Goal: Task Accomplishment & Management: Manage account settings

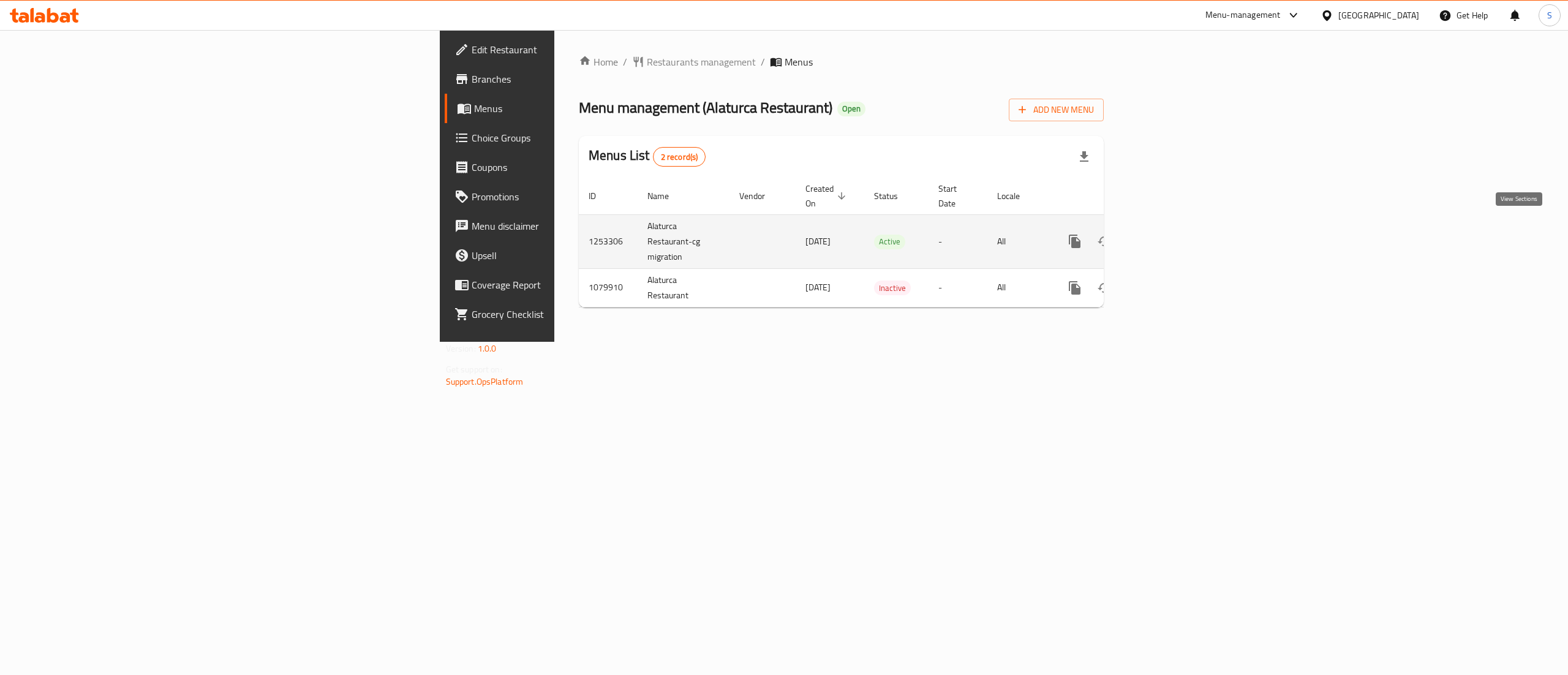
click at [1171, 234] on icon "enhanced table" at bounding box center [1163, 241] width 15 height 15
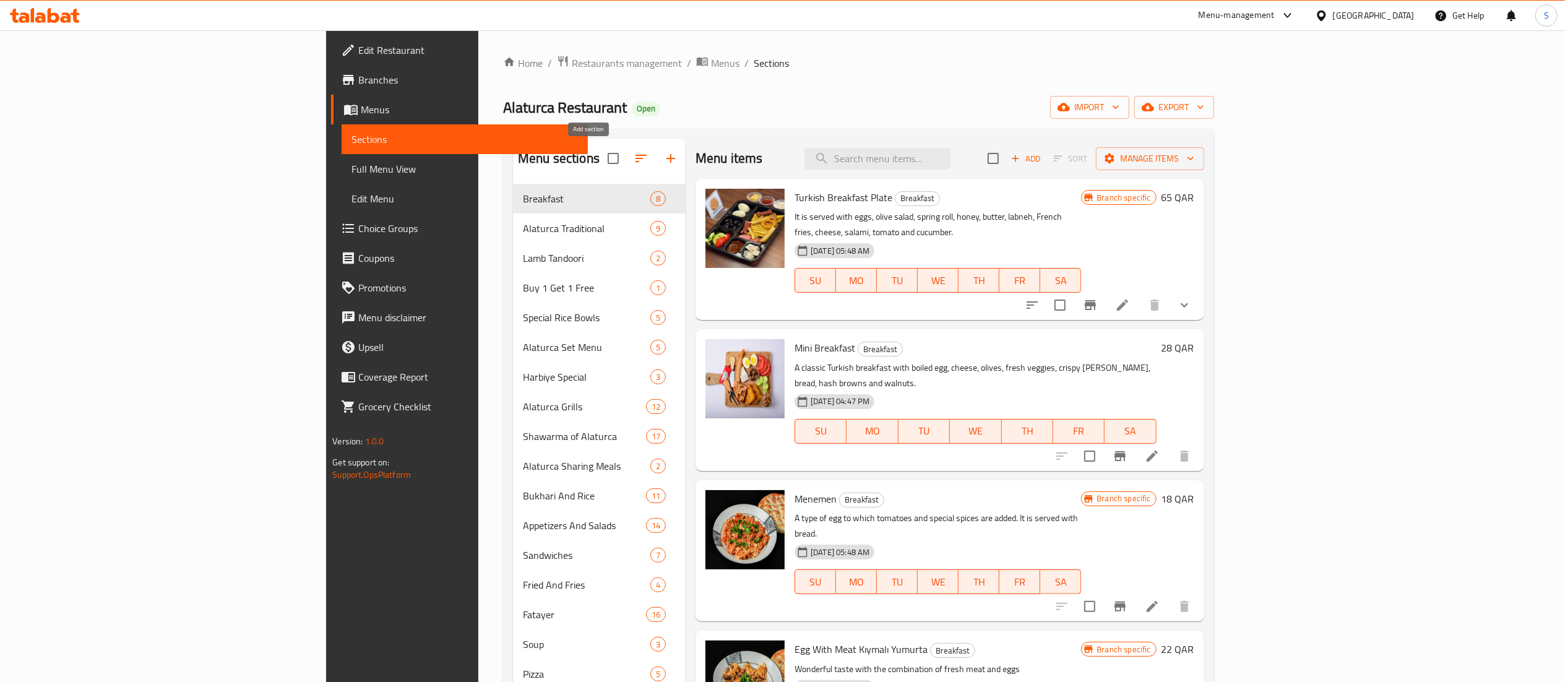
click at [663, 165] on icon "button" at bounding box center [670, 158] width 15 height 15
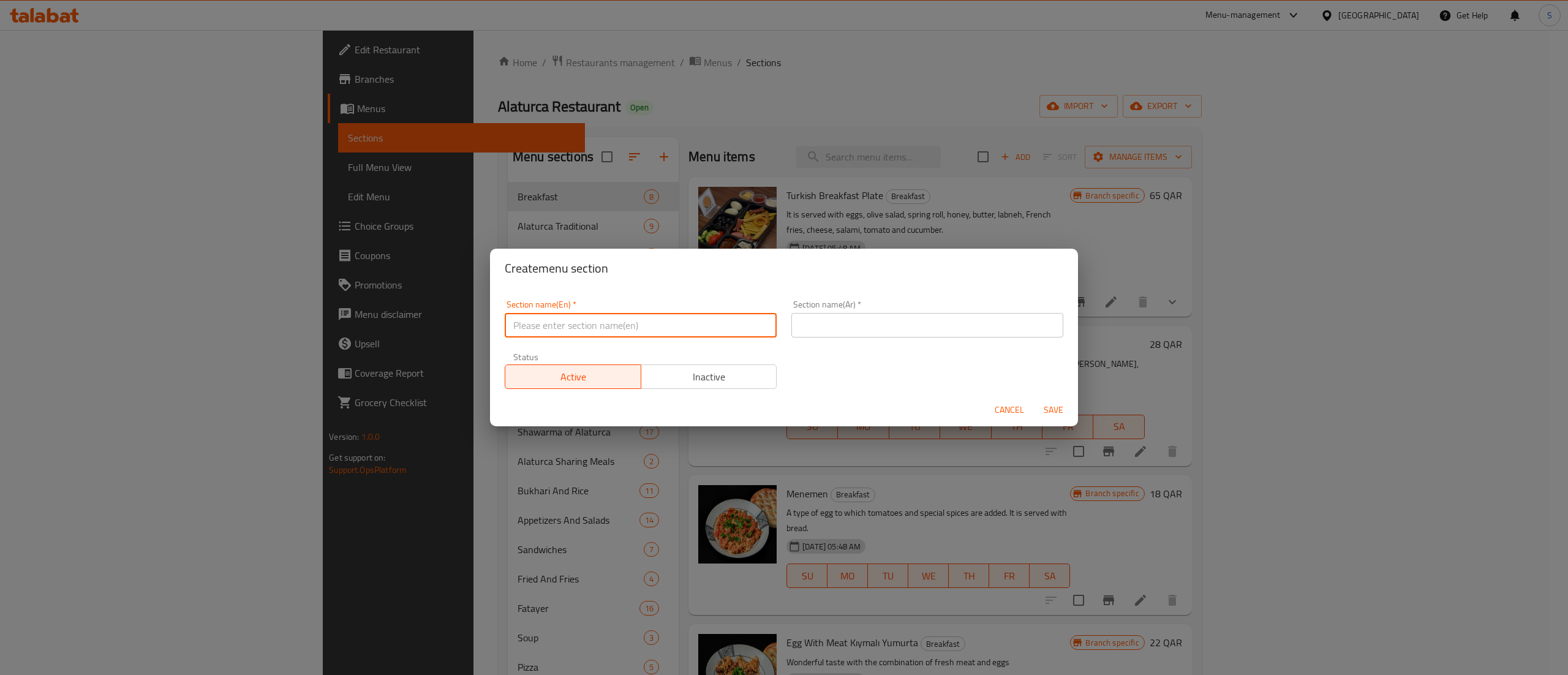
click at [602, 334] on input "text" at bounding box center [640, 325] width 272 height 25
drag, startPoint x: 602, startPoint y: 334, endPoint x: 378, endPoint y: 334, distance: 224.0
click at [378, 334] on div "Create menu section Section name(En)   * Meal For One Section name(En) * Sectio…" at bounding box center [784, 338] width 1568 height 675
type input "Meal For One"
click at [875, 321] on input "text" at bounding box center [928, 325] width 272 height 25
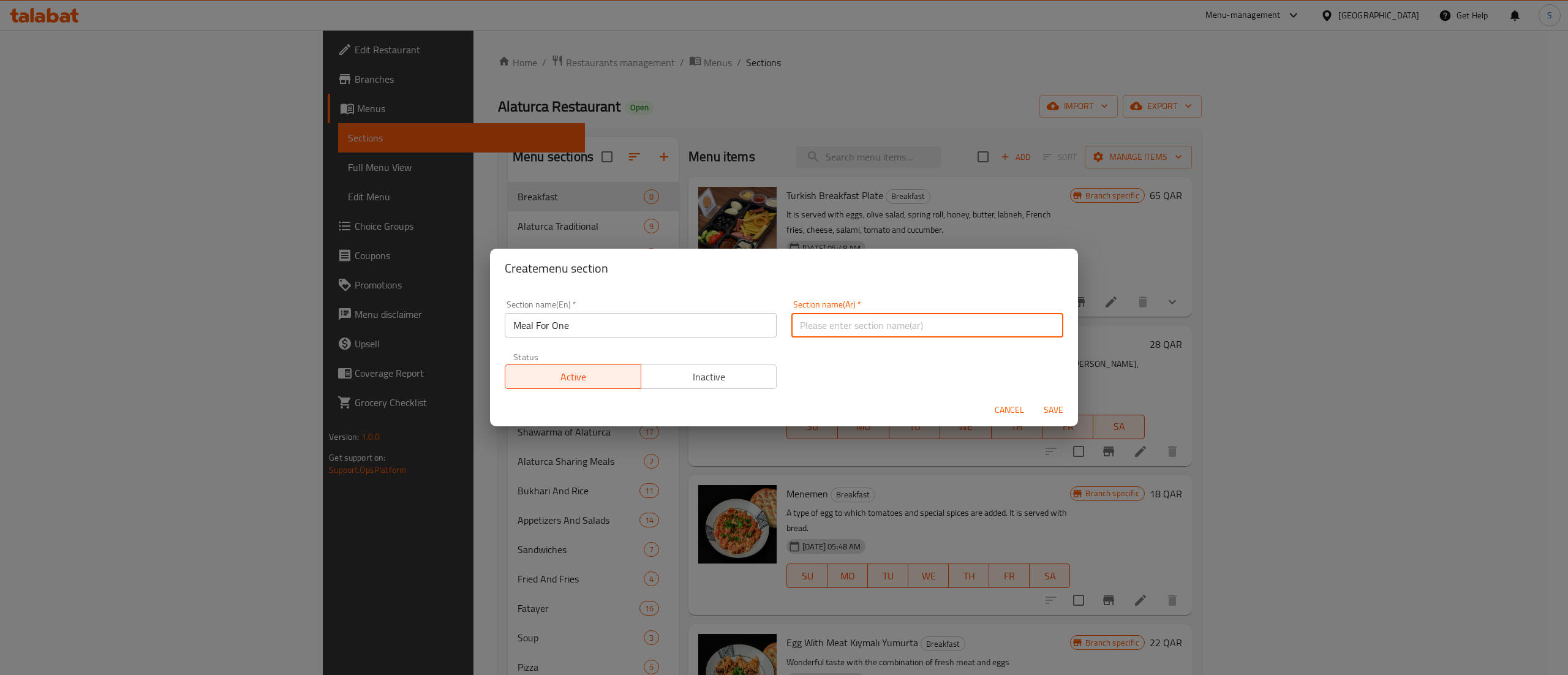
paste input "وجبة لشخص واحد"
type input "وجبة لشخص واحد"
click at [1049, 409] on span "Save" at bounding box center [1054, 410] width 30 height 15
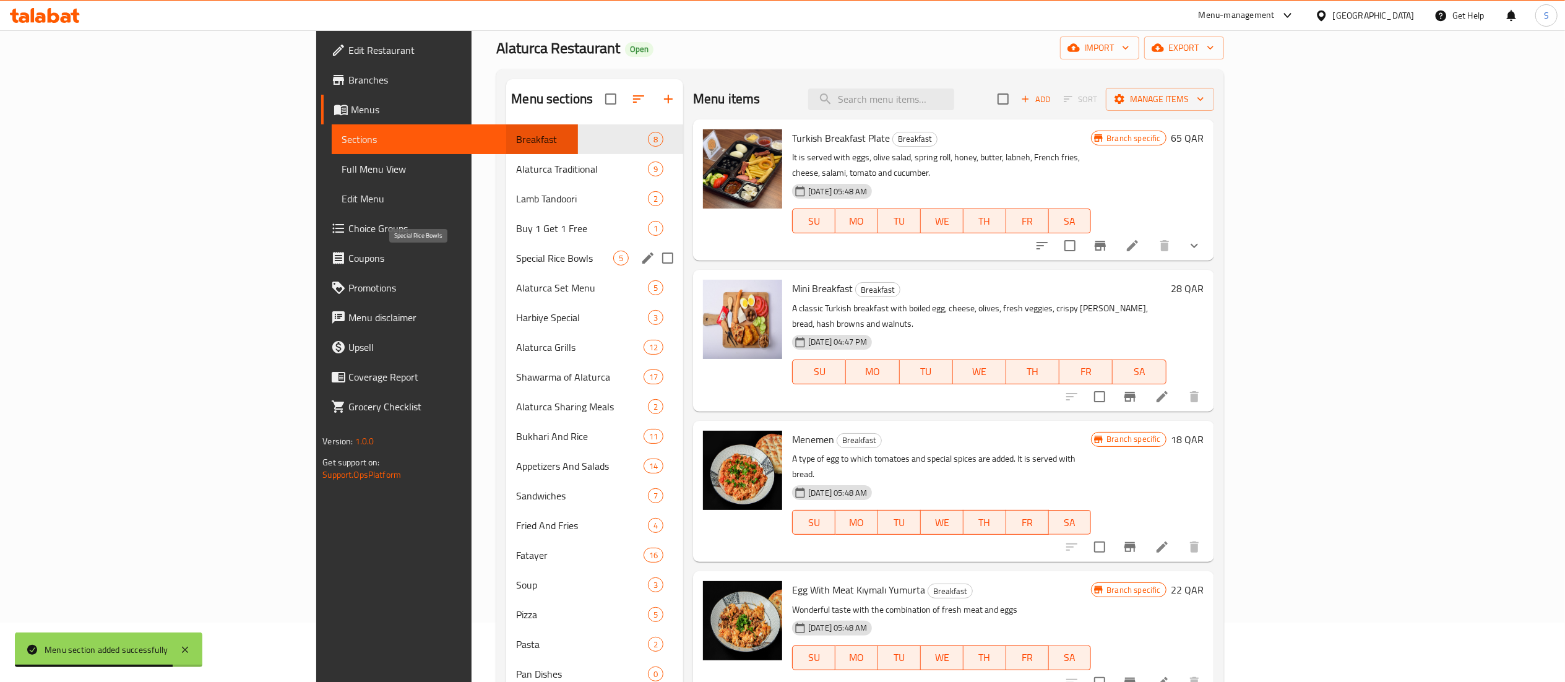
scroll to position [7, 0]
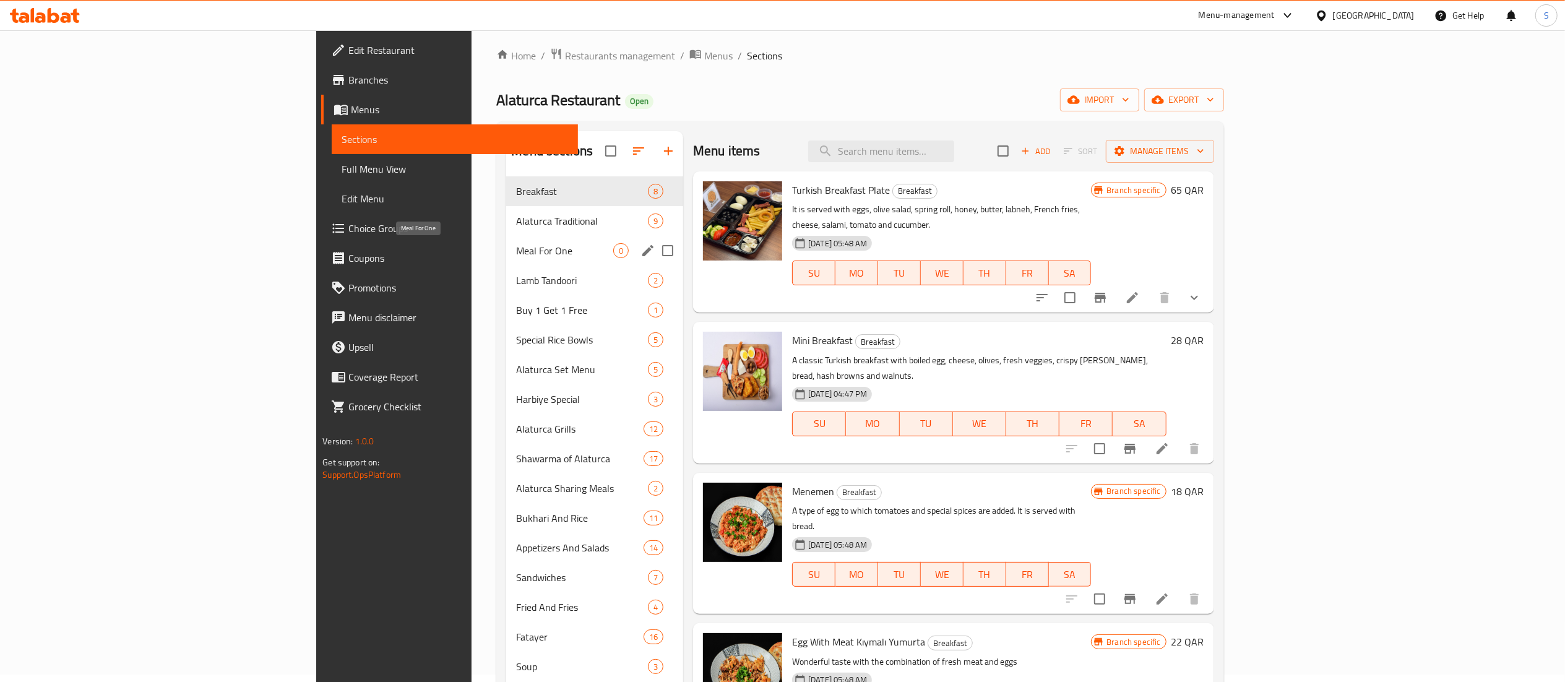
click at [516, 251] on span "Meal For One" at bounding box center [564, 250] width 97 height 15
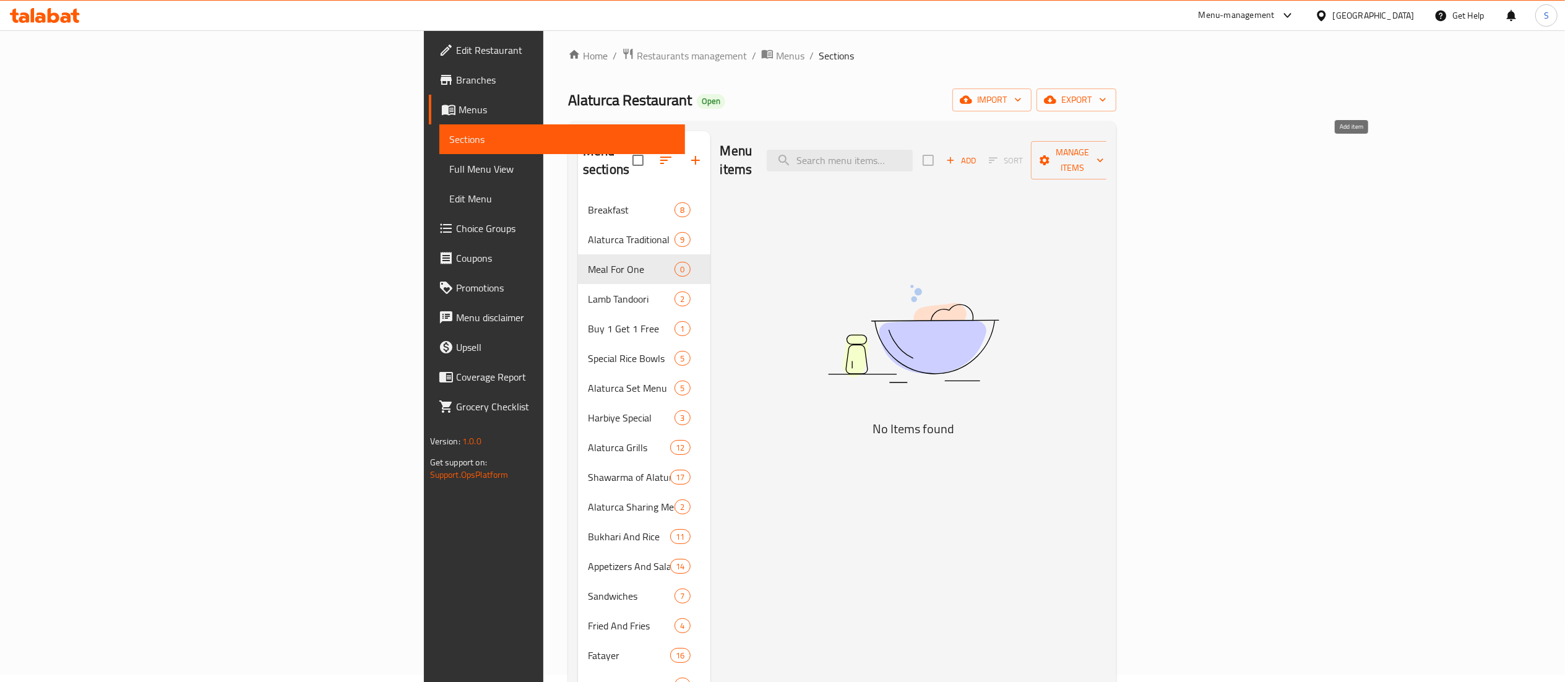
click at [978, 155] on span "Add" at bounding box center [960, 160] width 33 height 14
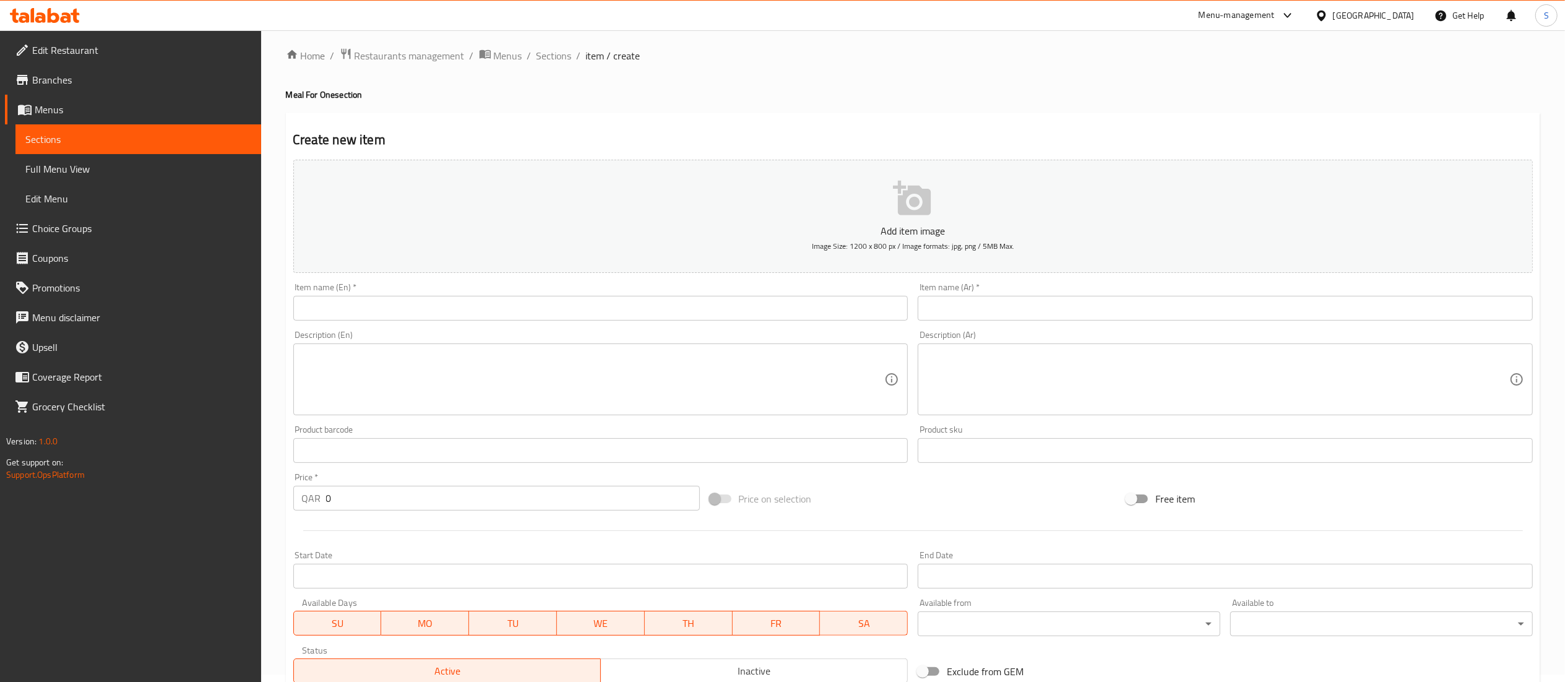
click at [314, 308] on input "text" at bounding box center [600, 308] width 615 height 25
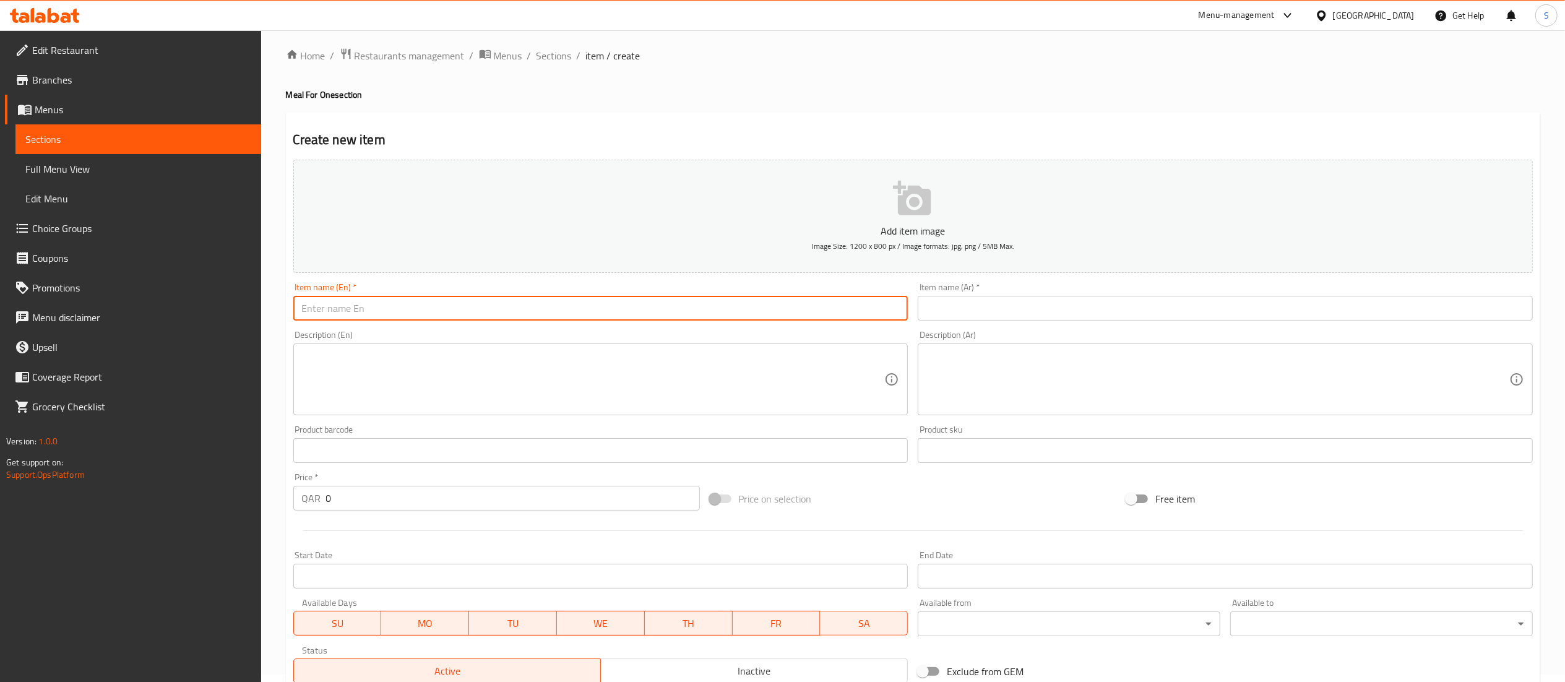
click at [406, 317] on input "text" at bounding box center [600, 308] width 615 height 25
type input "Shawarma and Pizza Combo"
click at [979, 300] on input "text" at bounding box center [1225, 308] width 615 height 25
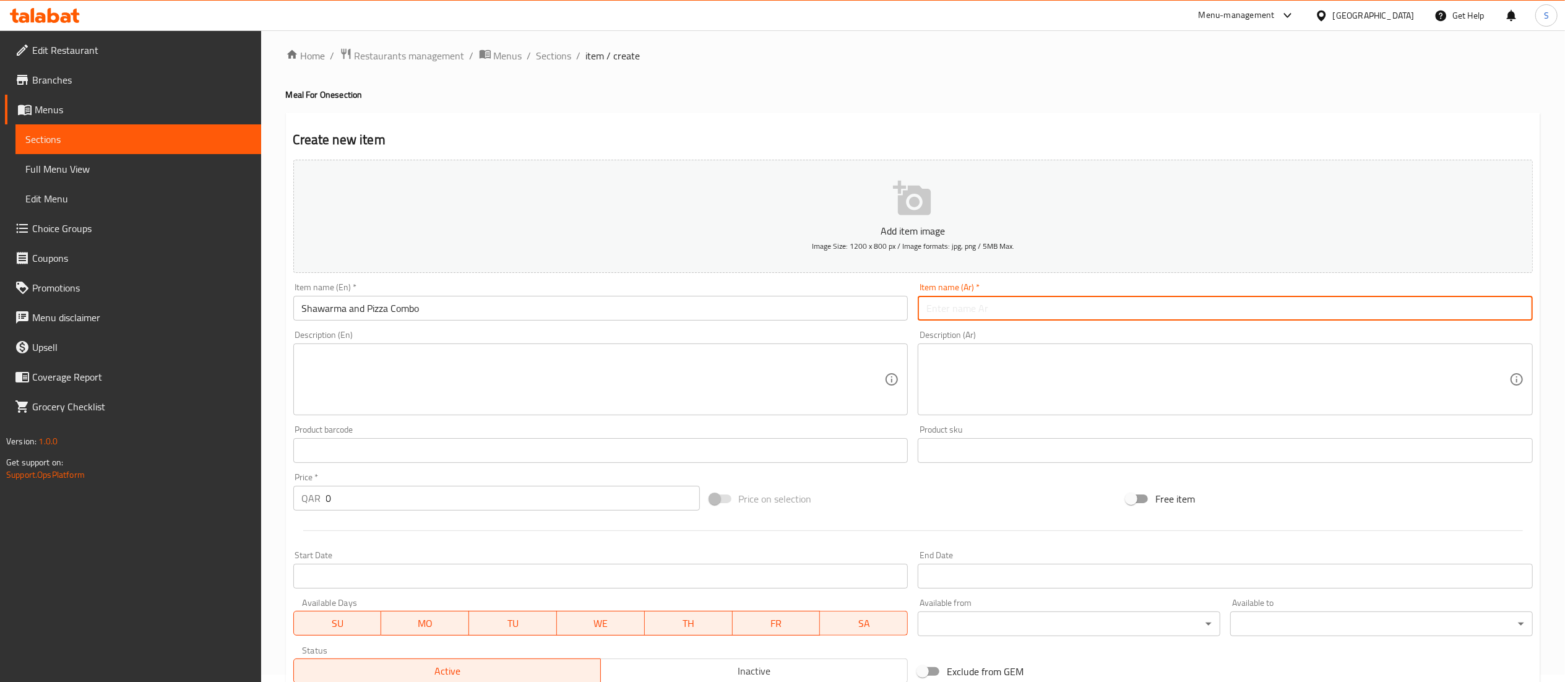
paste input "عرض شاورما وبيتزا"
type input "عرض شاورما وبيتزا"
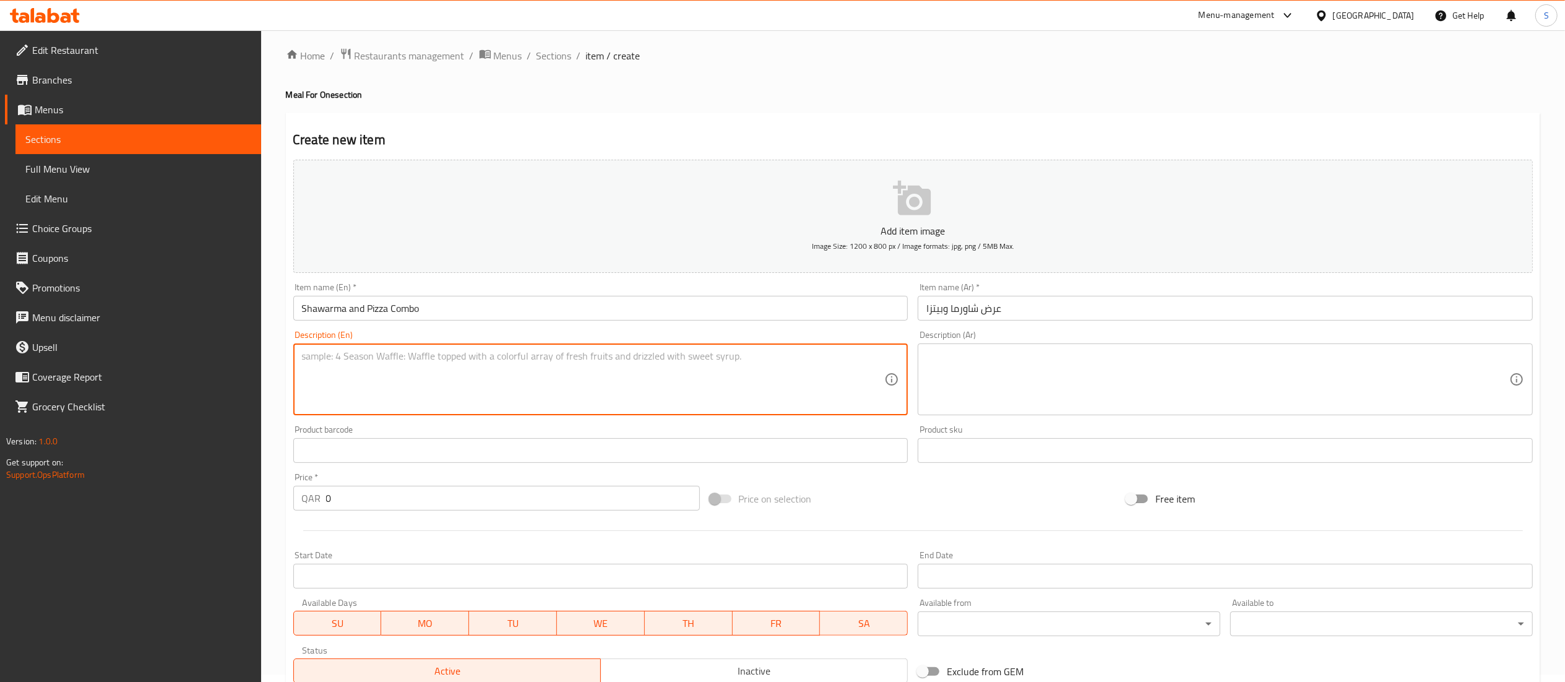
click at [404, 376] on textarea at bounding box center [593, 379] width 583 height 59
paste textarea "5 slice of Shawarma 1 mini Pizza Fries Sauces [PERSON_NAME]"
type textarea "5 slice of Shawarma 1 mini Pizza Fries Sauces [PERSON_NAME]"
click at [1055, 392] on textarea at bounding box center [1217, 379] width 583 height 59
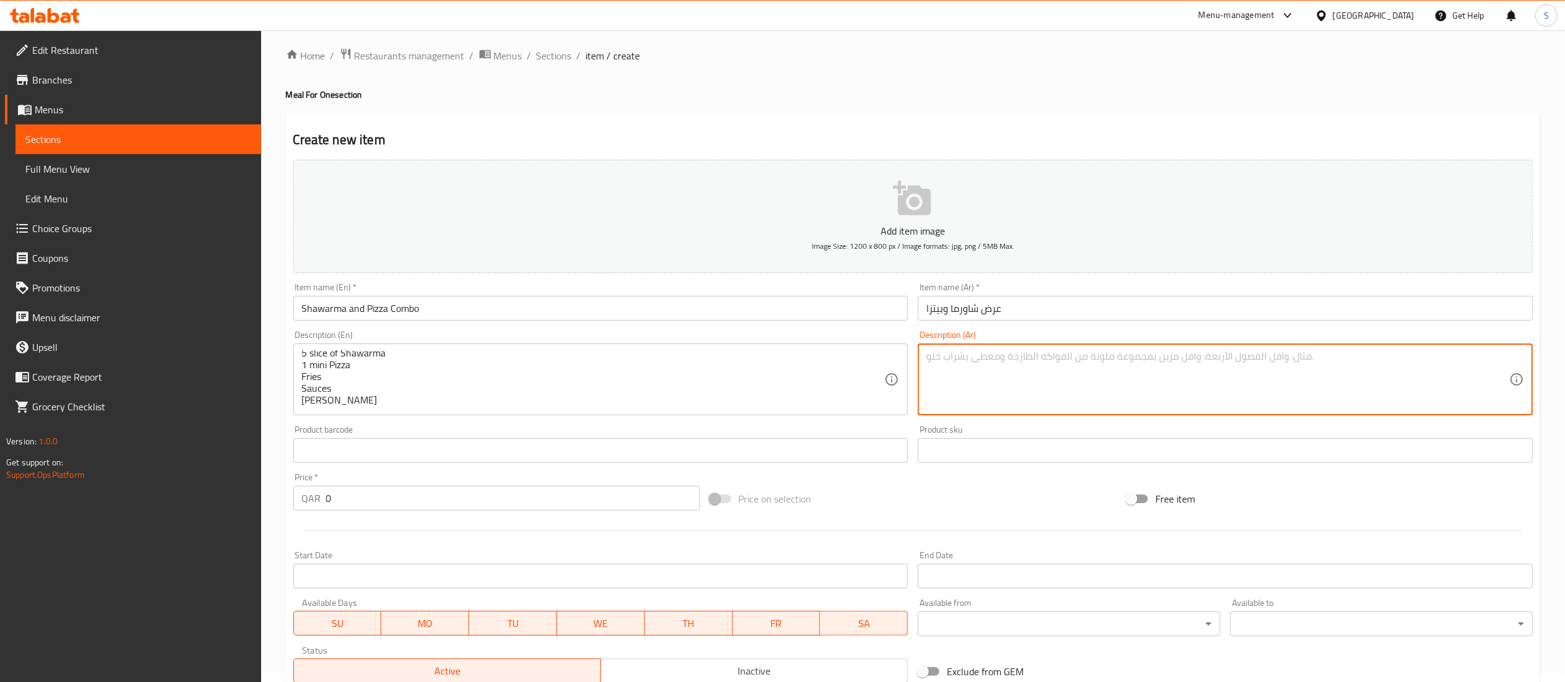
paste textarea "٥ قطع شاورما ١ بيتزا صغيرة بطاطس مقلية صلصات لبن عيران"
type textarea "٥ قطع شاورما ١ بيتزا صغيرة بطاطس مقلية صلصات لبن عيران"
click at [1028, 231] on p "Add item image" at bounding box center [913, 230] width 1201 height 15
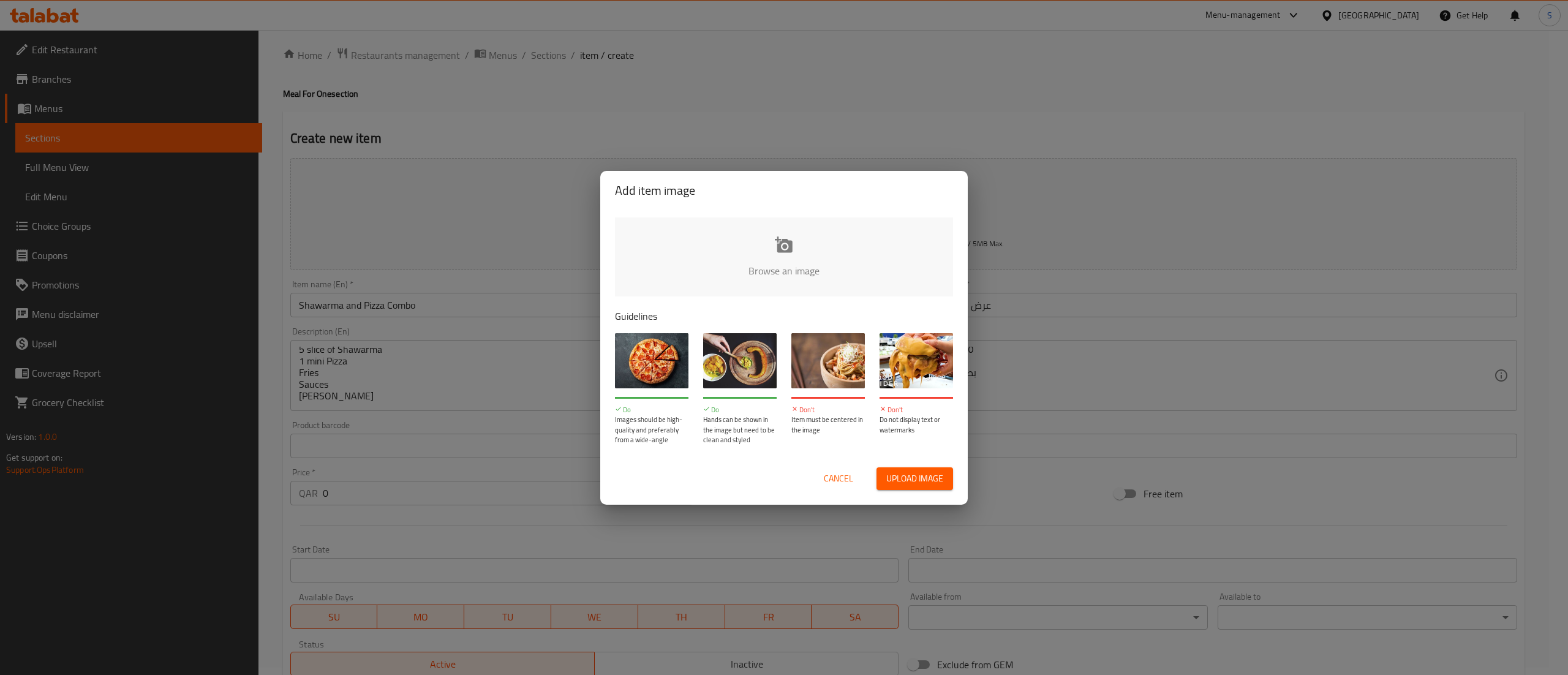
click at [930, 471] on span "Upload image" at bounding box center [916, 478] width 57 height 15
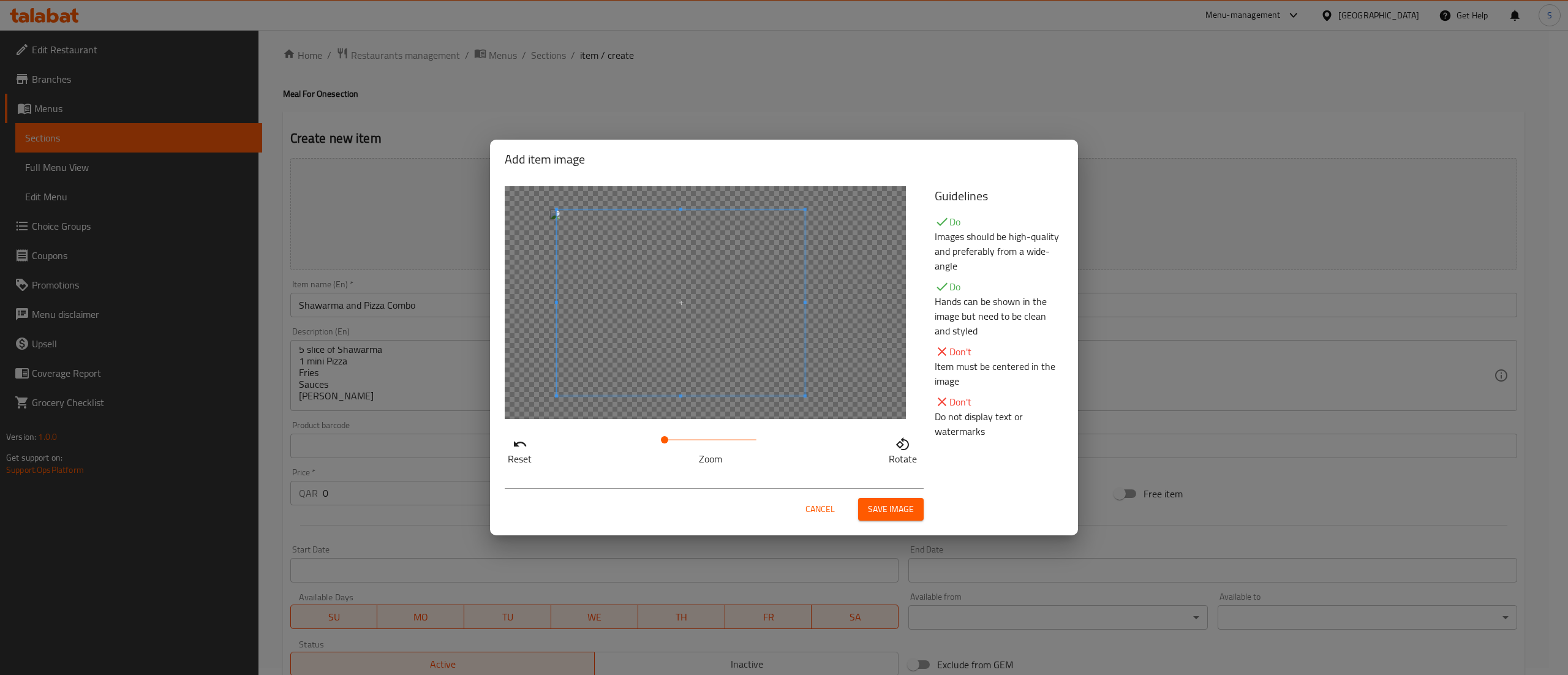
click at [685, 328] on span at bounding box center [681, 303] width 248 height 186
click at [610, 301] on span at bounding box center [680, 303] width 248 height 186
click at [895, 512] on span "Save image" at bounding box center [891, 509] width 46 height 15
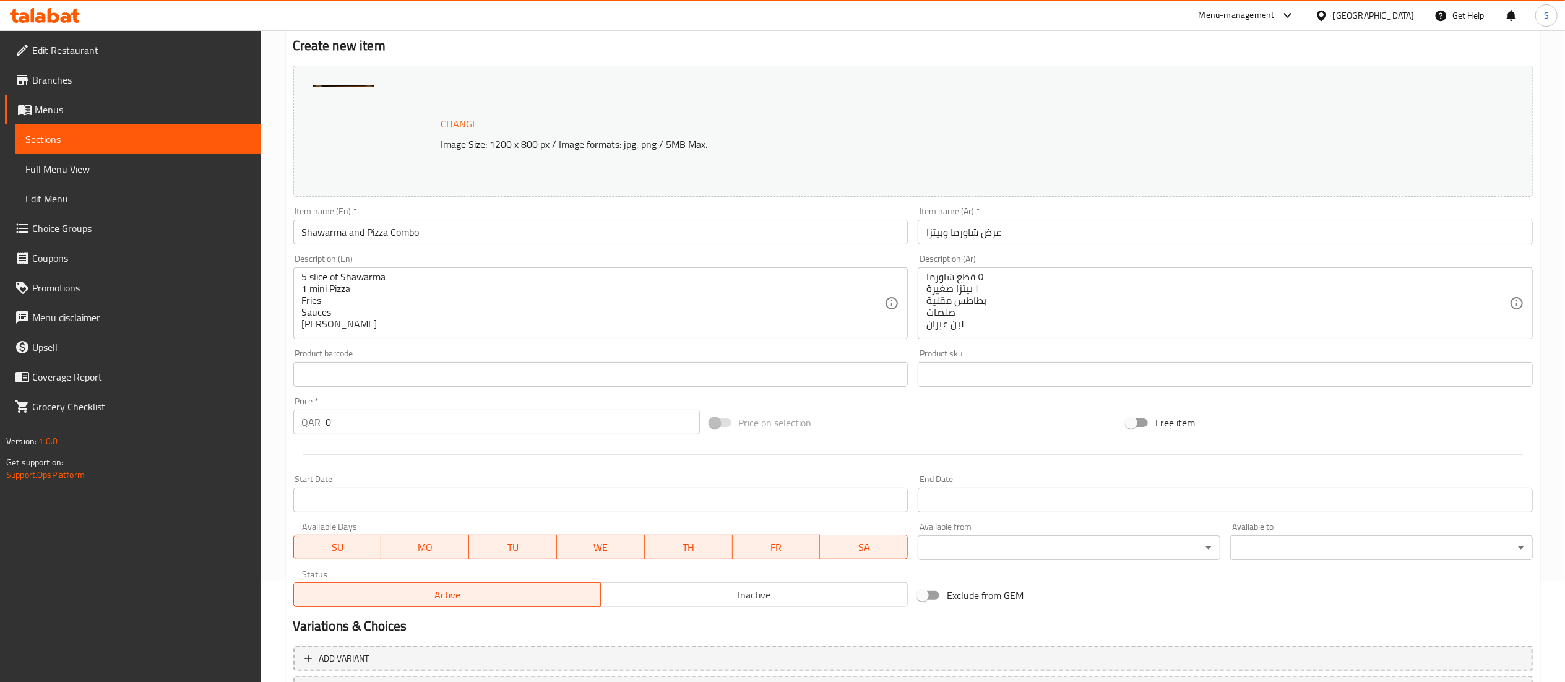
scroll to position [0, 0]
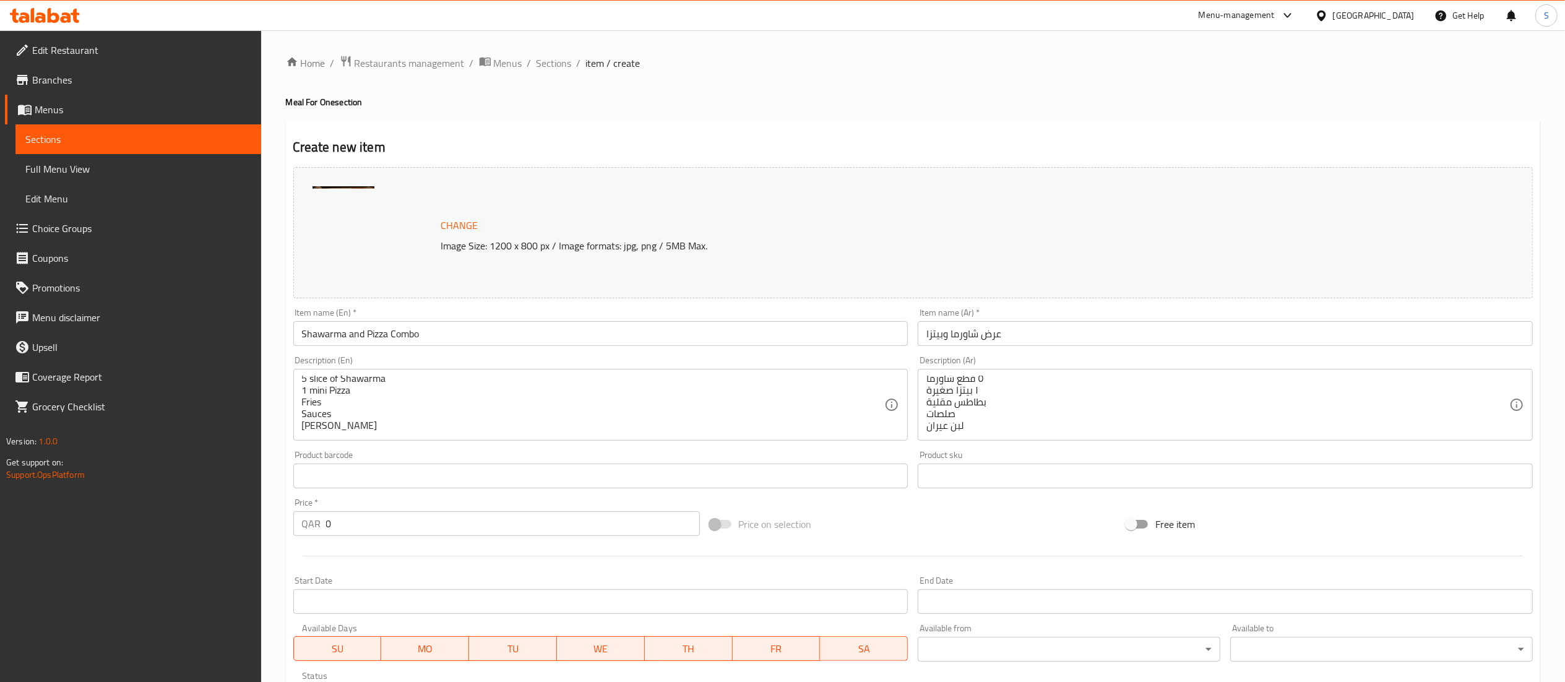
click at [431, 527] on input "0" at bounding box center [513, 523] width 374 height 25
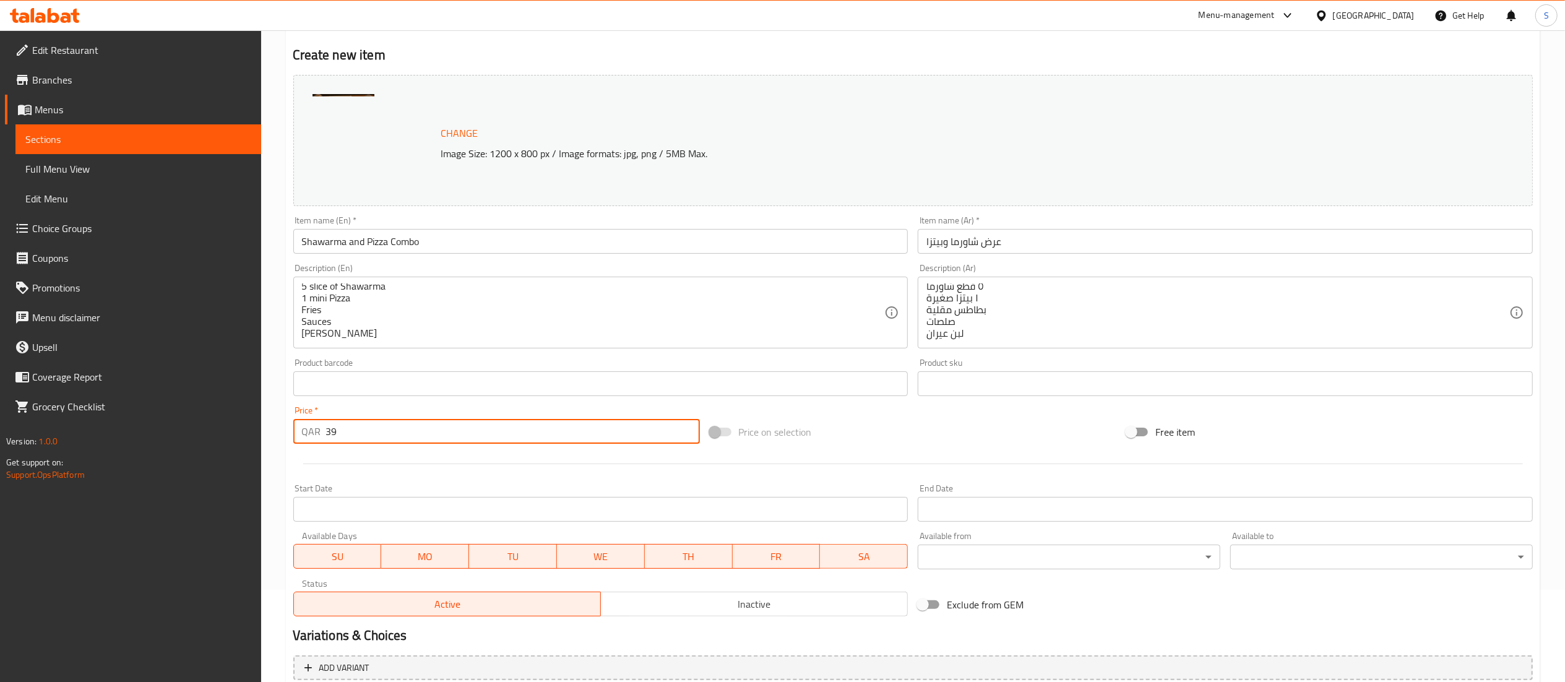
scroll to position [209, 0]
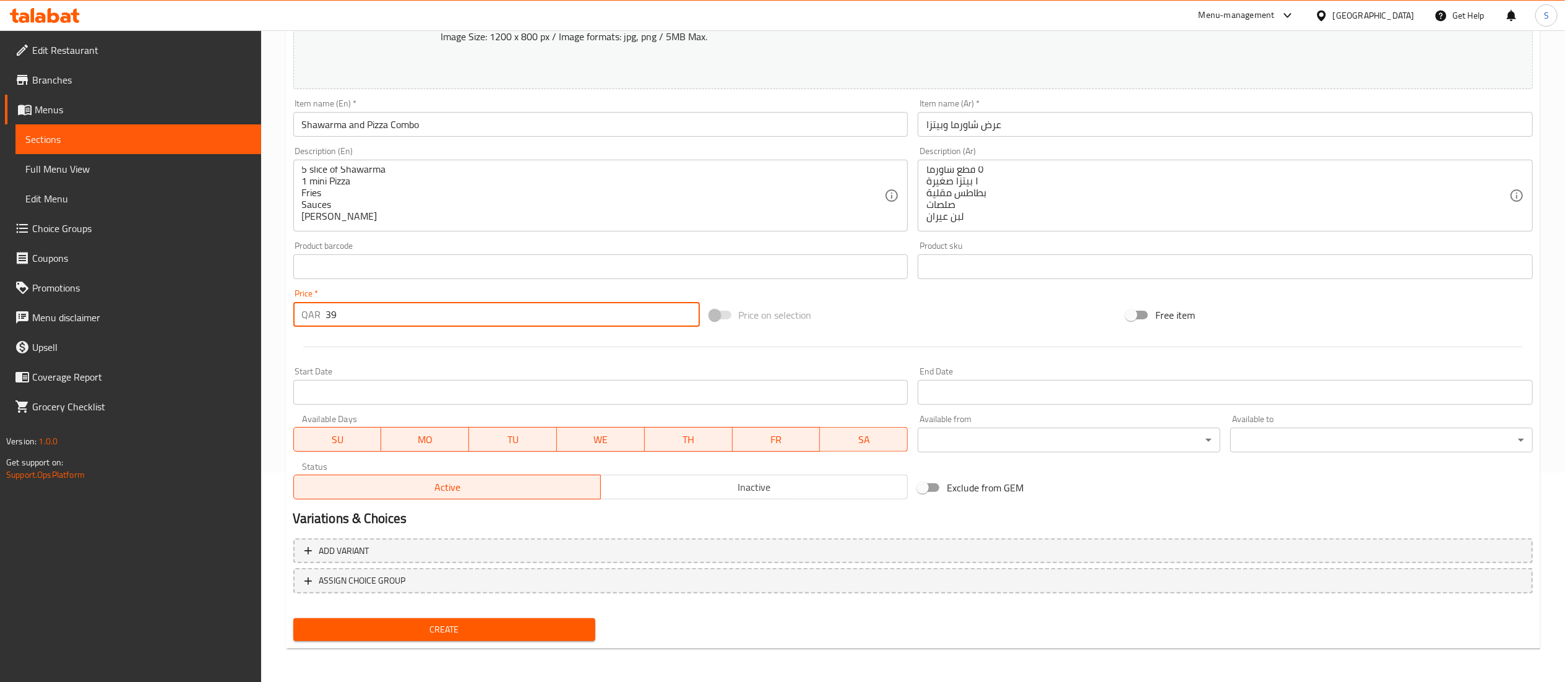
type input "39"
click at [410, 623] on span "Create" at bounding box center [444, 629] width 283 height 15
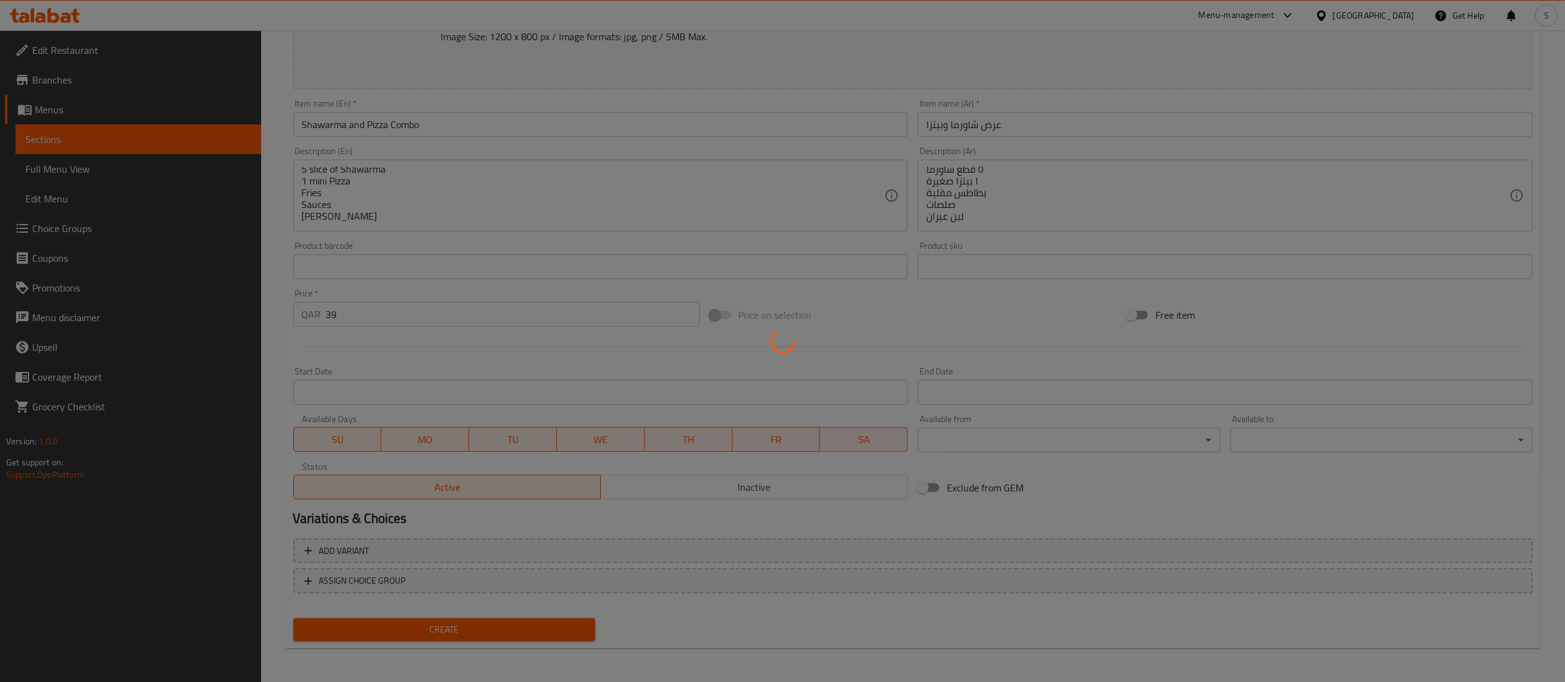
type input "0"
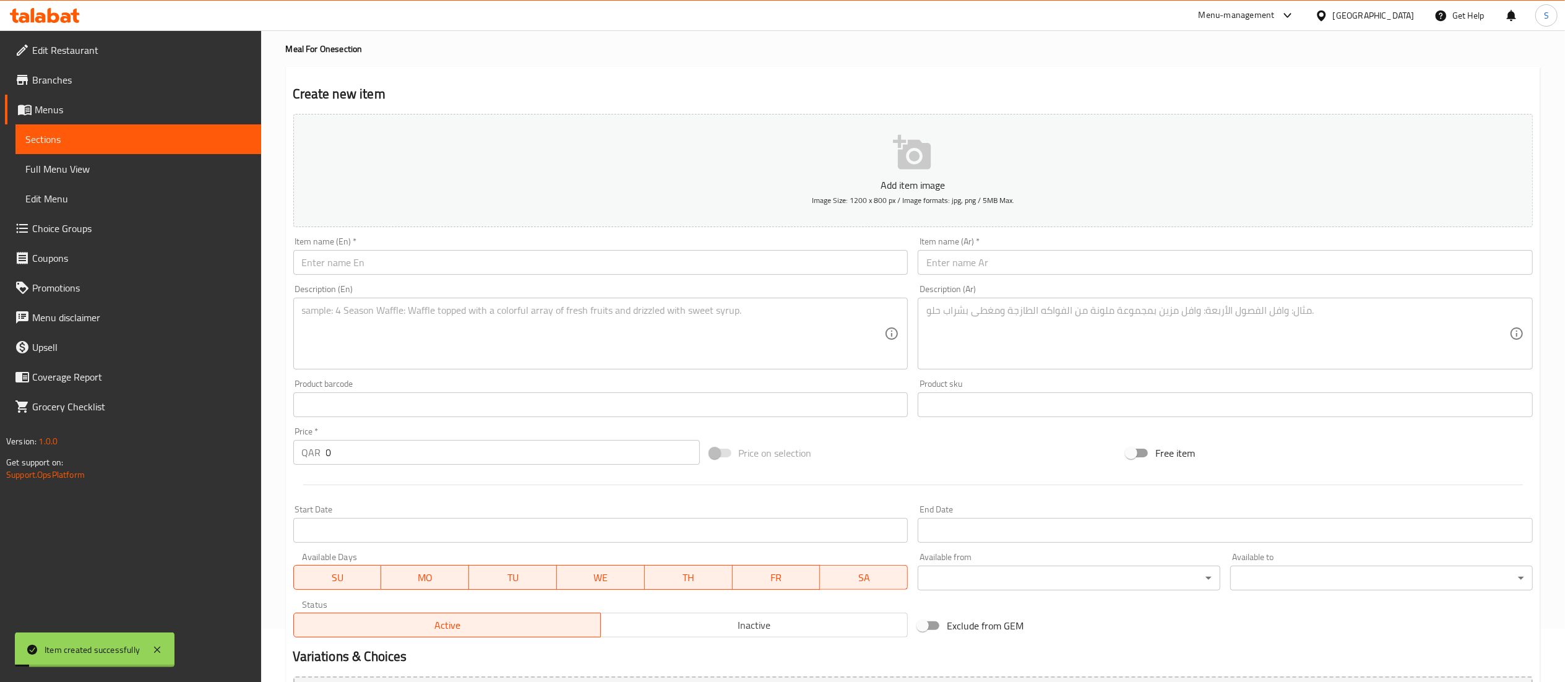
scroll to position [0, 0]
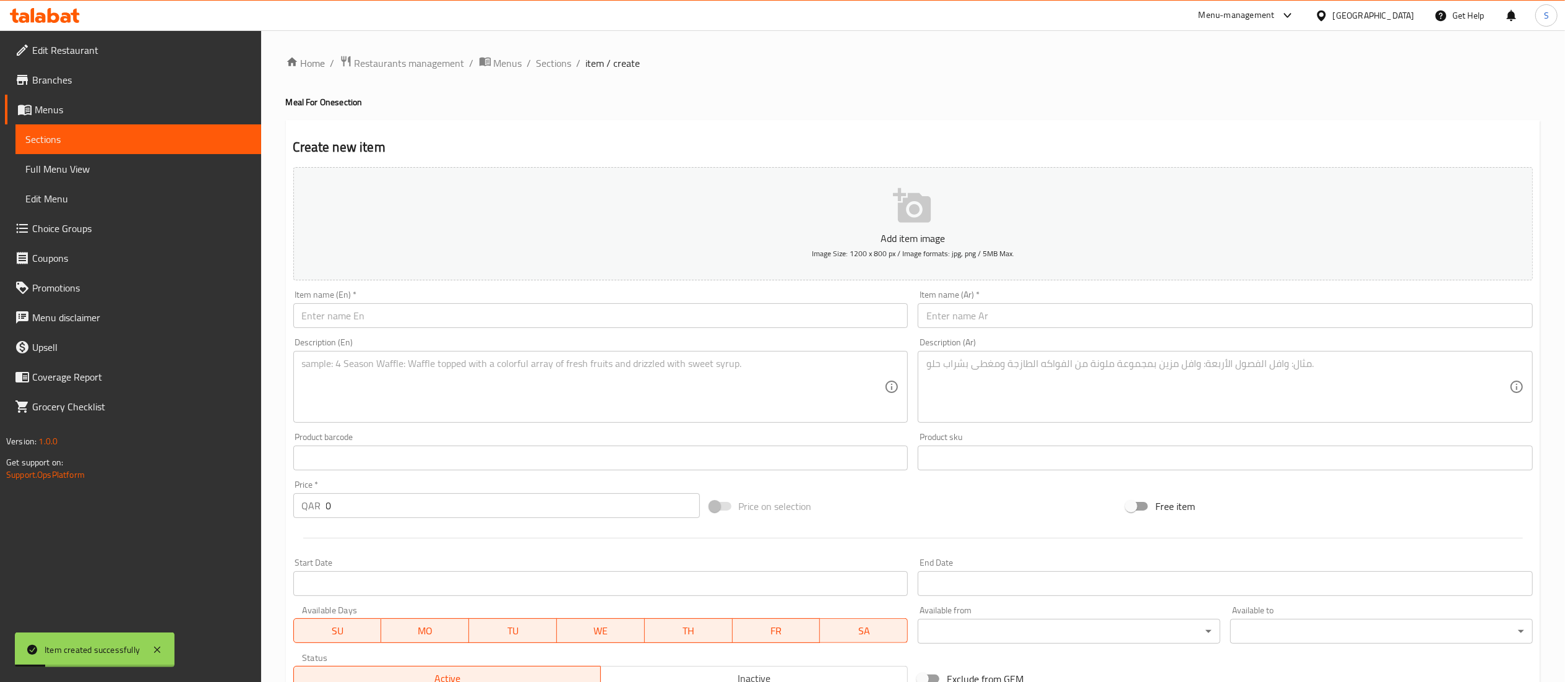
click at [65, 124] on link "Sections" at bounding box center [138, 139] width 246 height 30
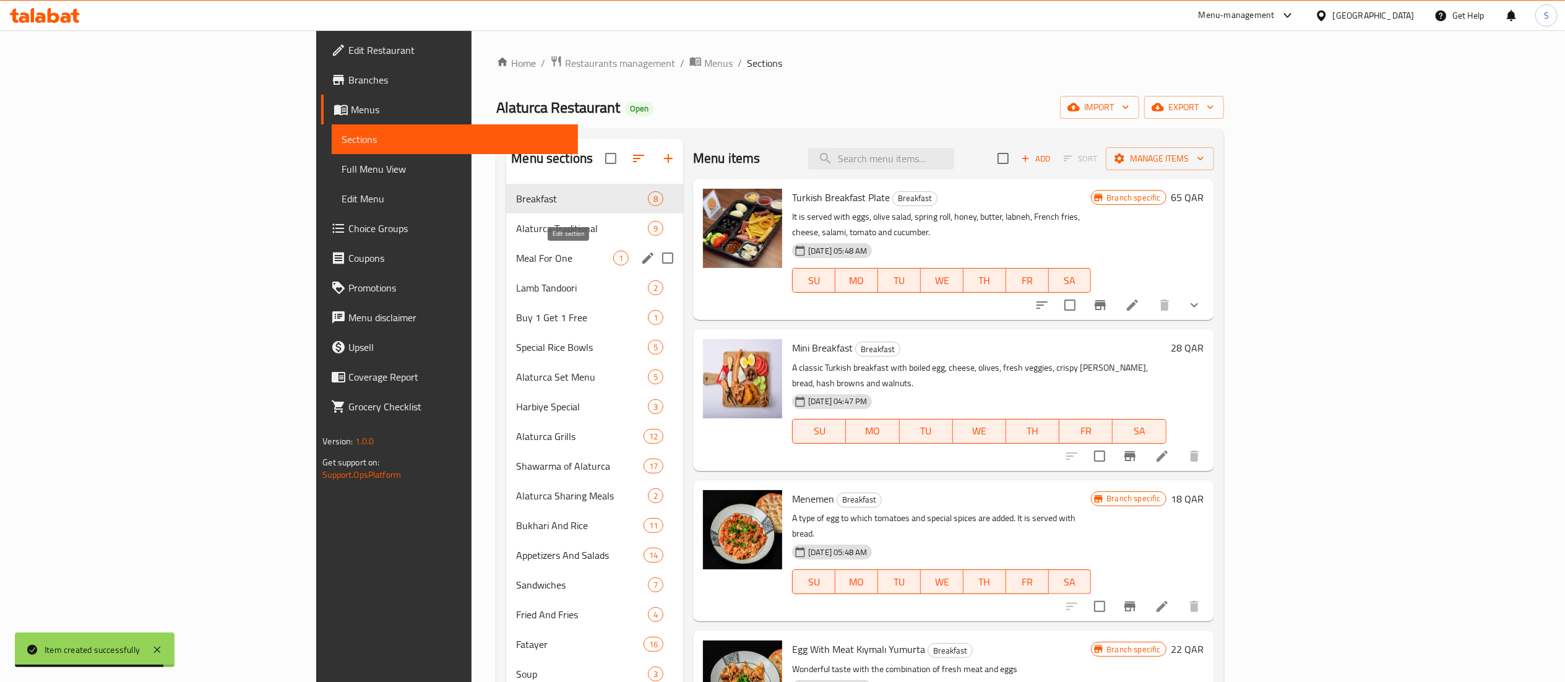
click at [642, 257] on icon "edit" at bounding box center [647, 258] width 11 height 11
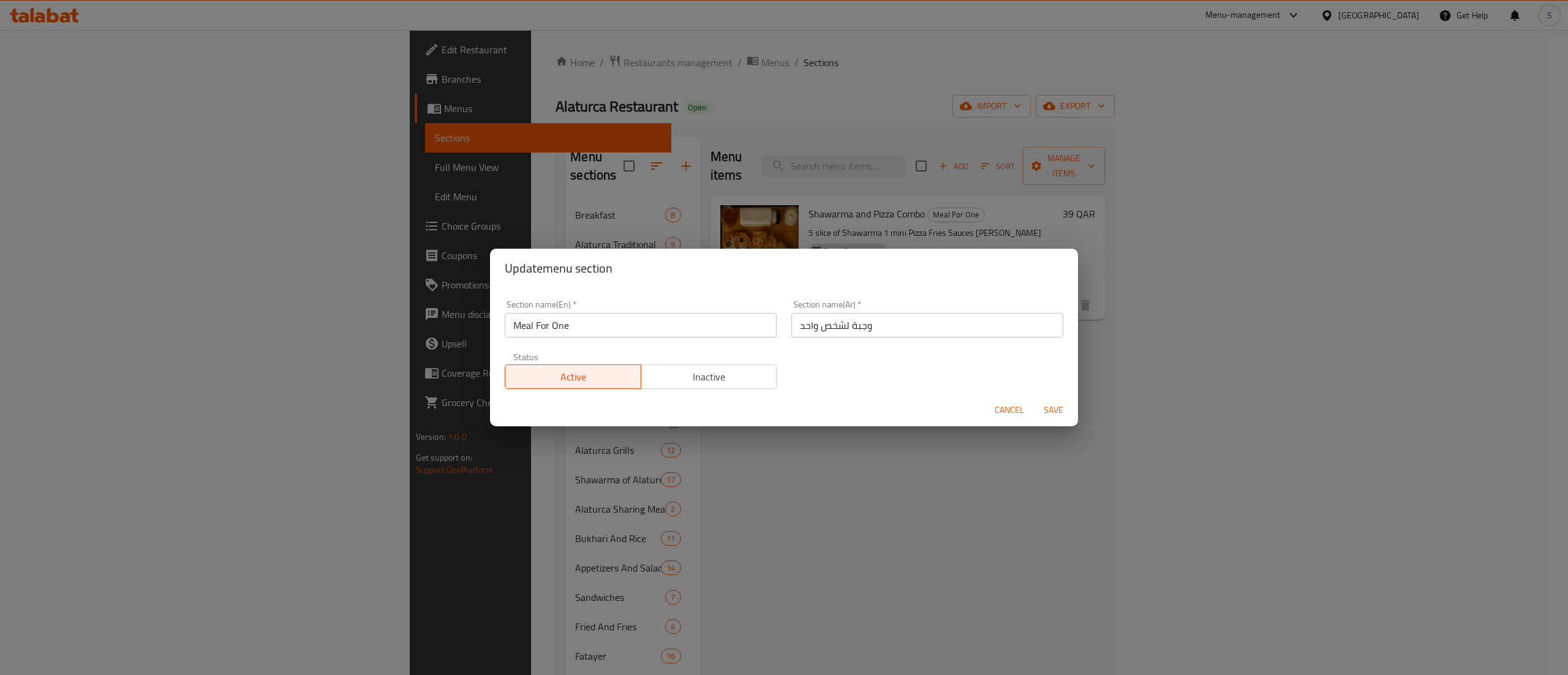
click at [1111, 490] on div "Update menu section Section name(En)   * Meal For One Section name(En) * Sectio…" at bounding box center [784, 338] width 1568 height 675
click at [1054, 411] on span "Save" at bounding box center [1054, 410] width 30 height 15
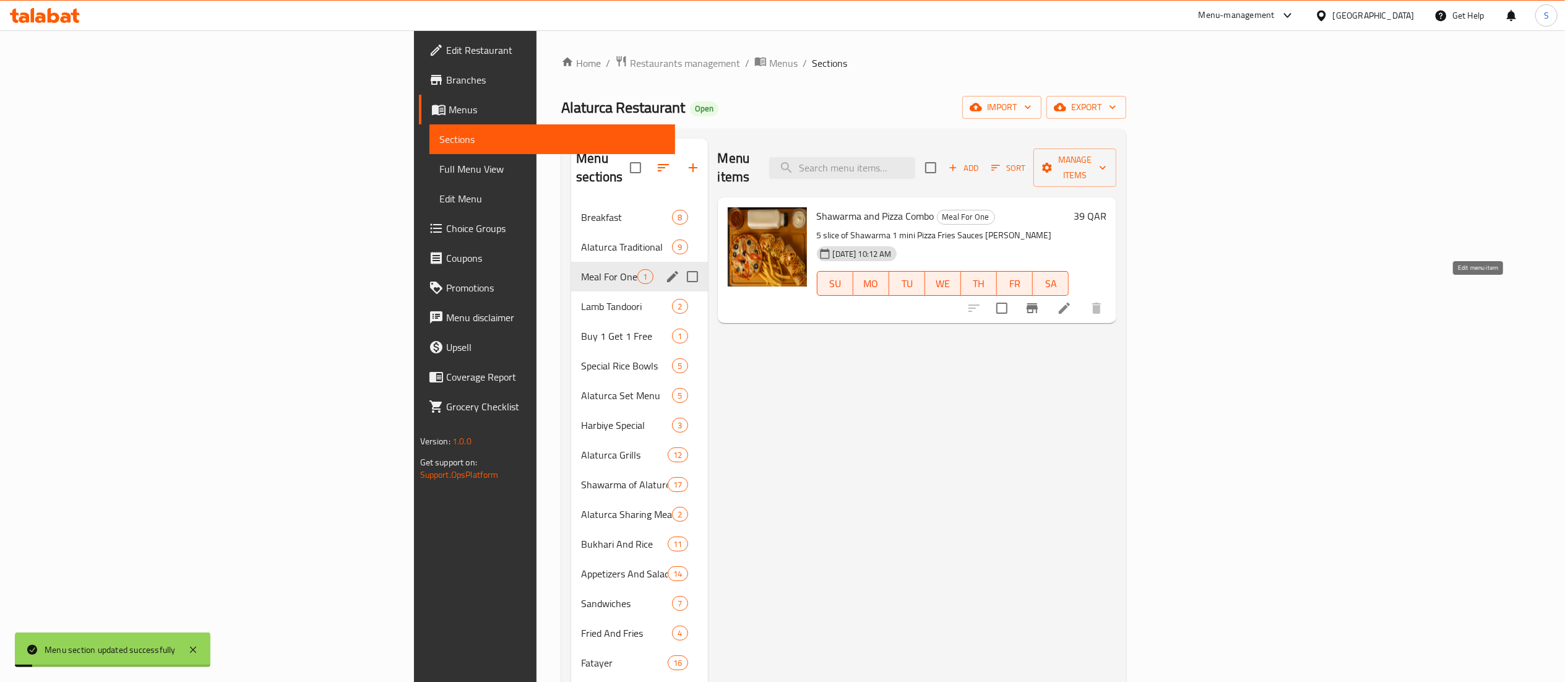
click at [1070, 303] on icon at bounding box center [1064, 308] width 11 height 11
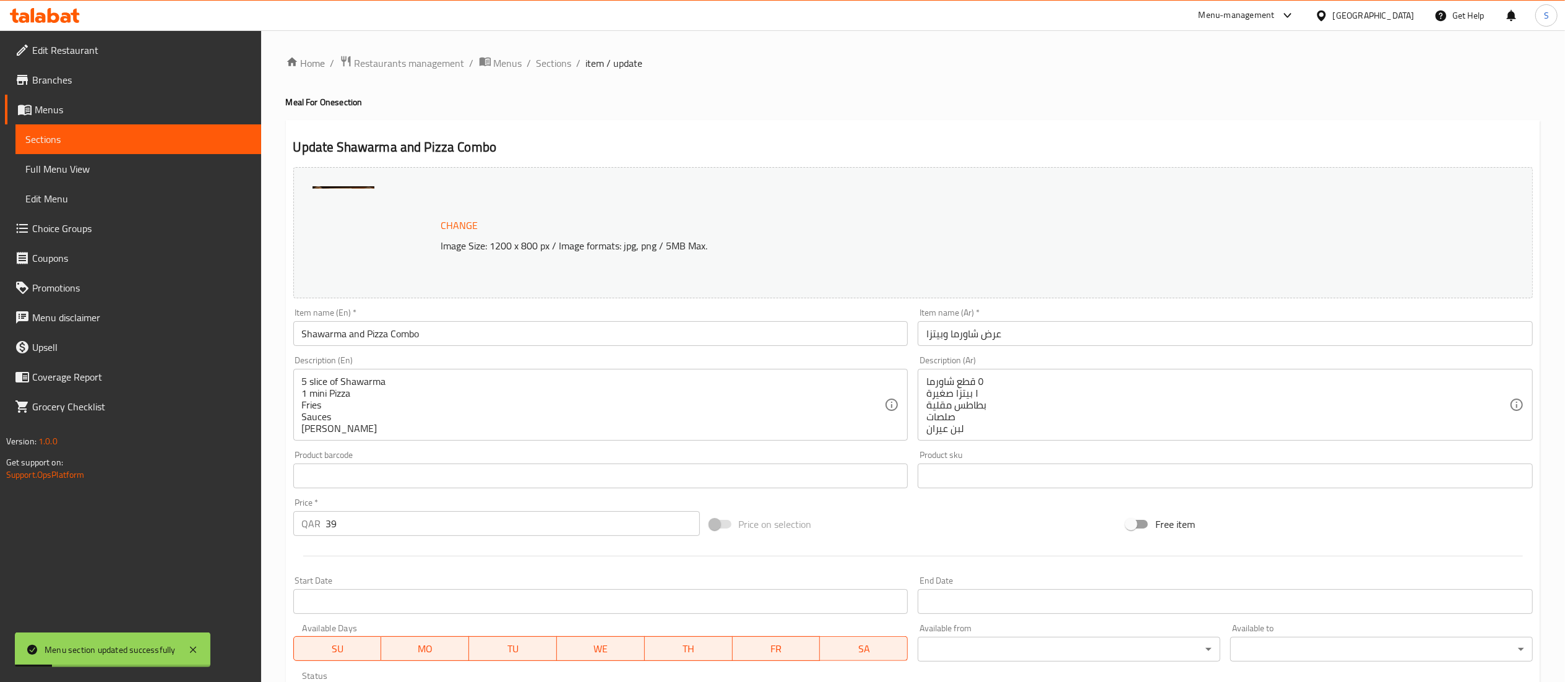
scroll to position [3, 0]
drag, startPoint x: 456, startPoint y: 521, endPoint x: 241, endPoint y: 521, distance: 214.8
click at [246, 521] on div "Edit Restaurant Branches Menus Sections Full Menu View Edit Menu Choice Groups …" at bounding box center [782, 461] width 1565 height 862
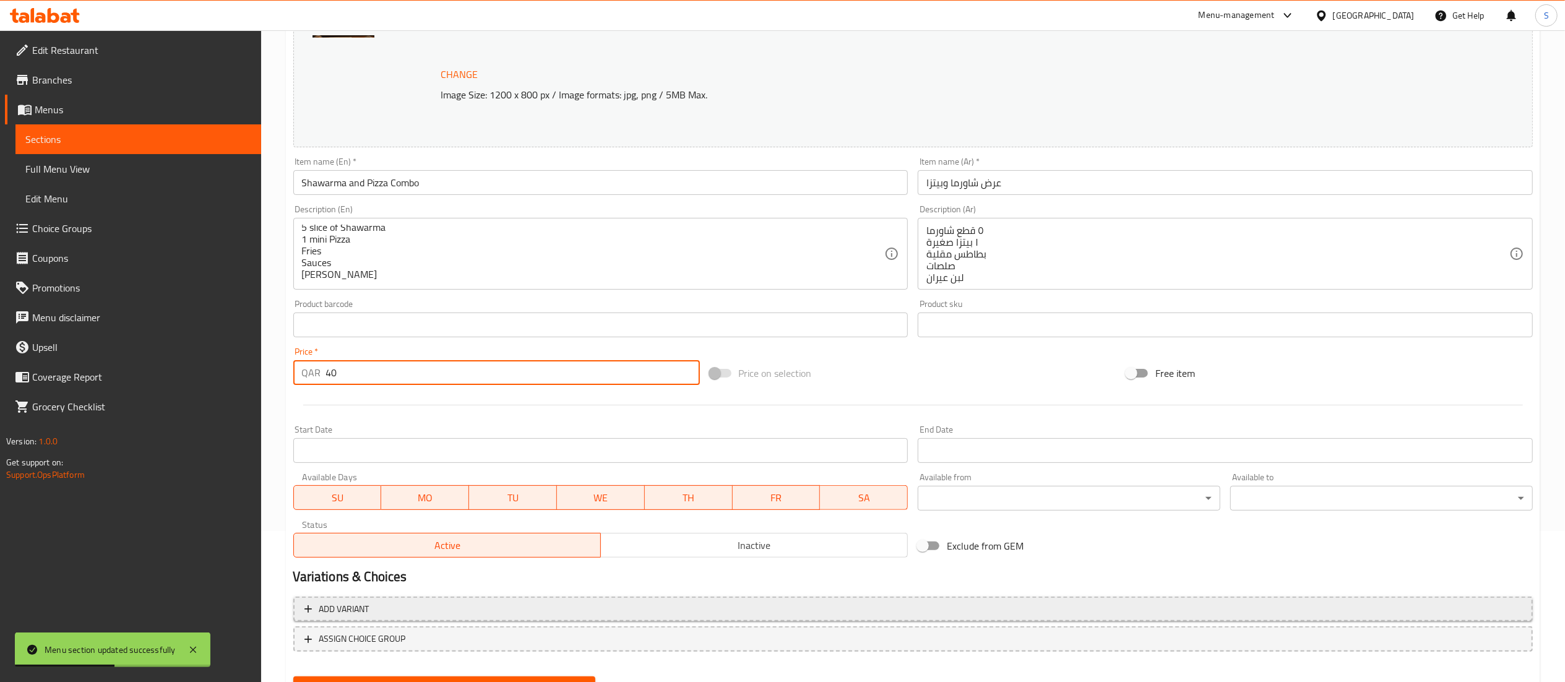
scroll to position [209, 0]
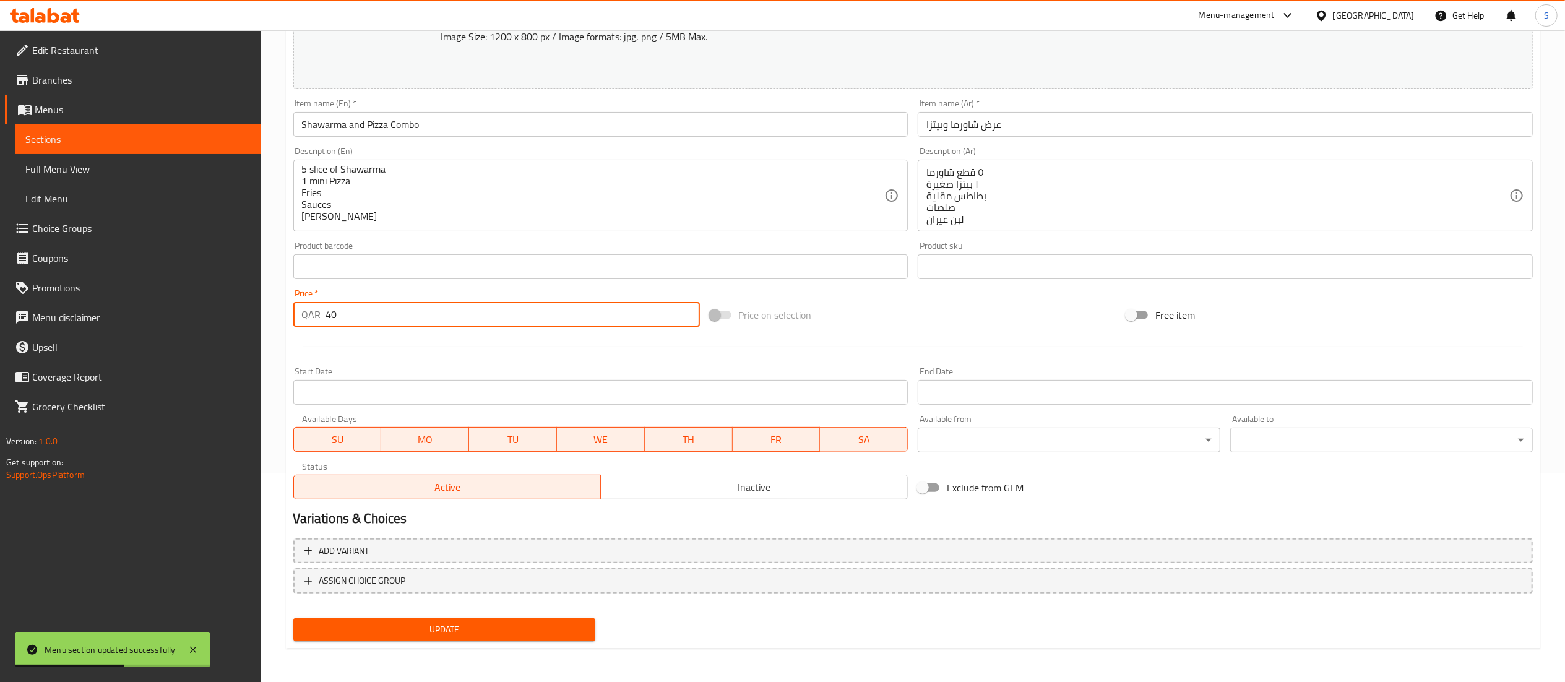
type input "40"
click at [478, 623] on span "Update" at bounding box center [444, 629] width 283 height 15
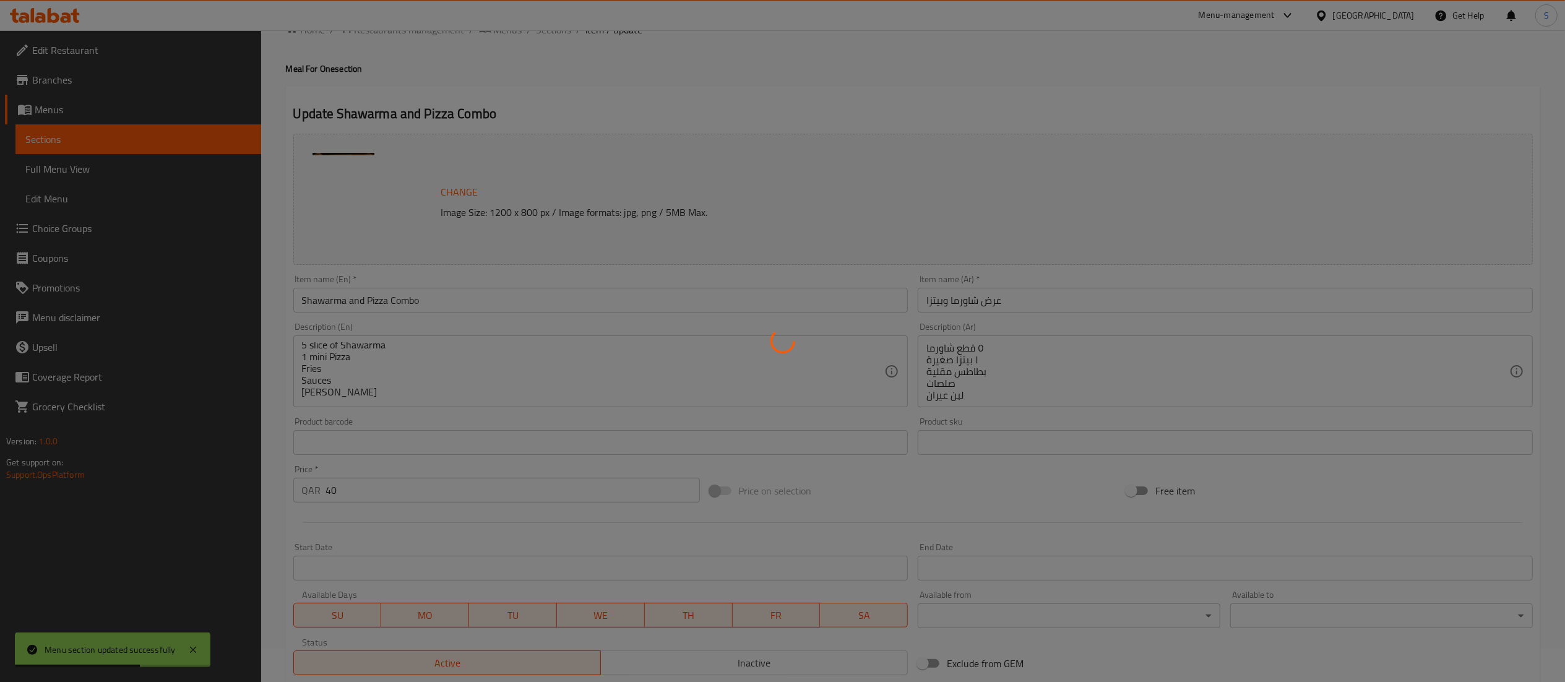
scroll to position [0, 0]
